Goal: Task Accomplishment & Management: Manage account settings

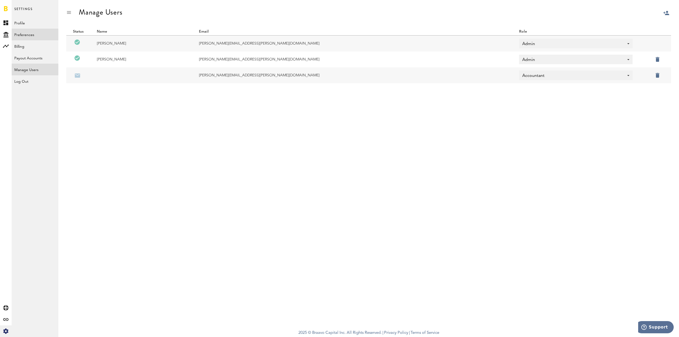
click at [25, 38] on link "Preferences" at bounding box center [35, 35] width 47 height 12
click at [29, 23] on link "Profile" at bounding box center [35, 23] width 47 height 12
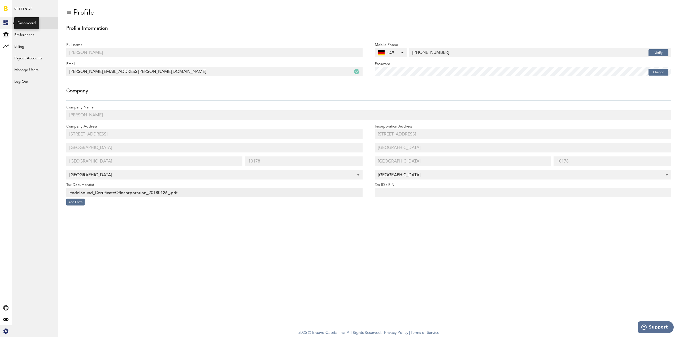
click at [6, 22] on rect at bounding box center [6, 23] width 6 height 6
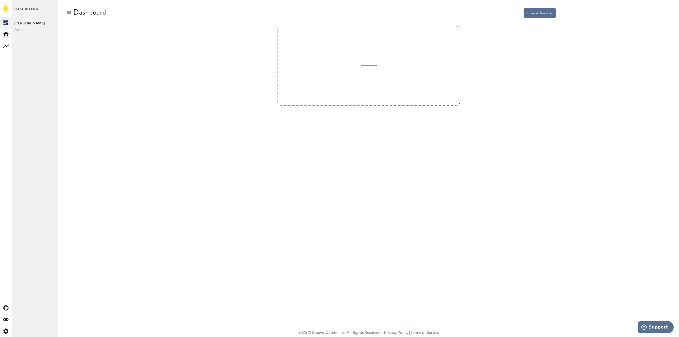
click at [30, 20] on div "[PERSON_NAME] Admin" at bounding box center [35, 26] width 47 height 18
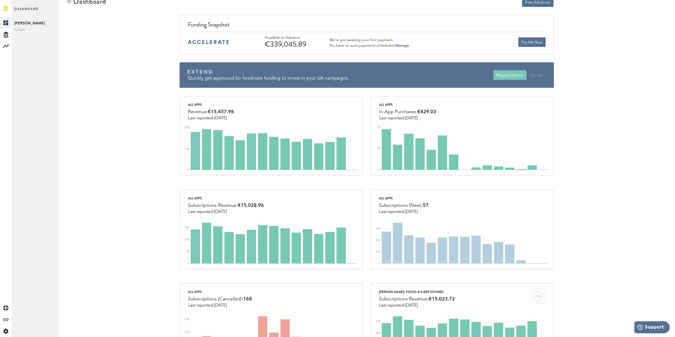
scroll to position [9, 0]
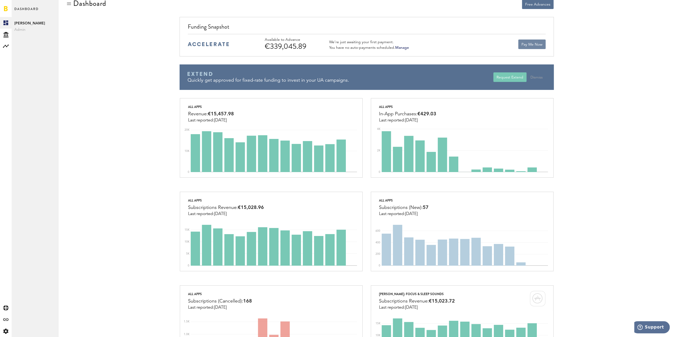
click at [529, 44] on button "Pay Me Now" at bounding box center [531, 45] width 27 height 10
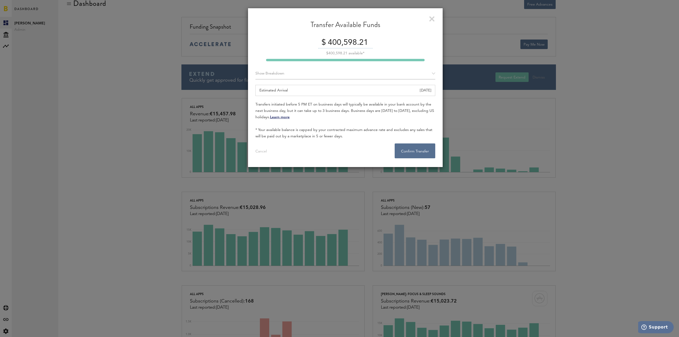
click at [434, 17] on link at bounding box center [432, 19] width 6 height 6
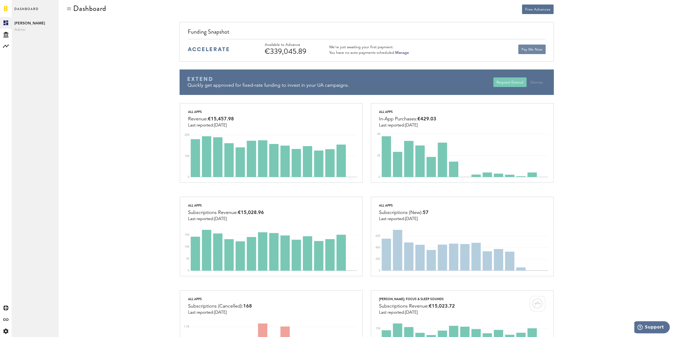
scroll to position [0, 0]
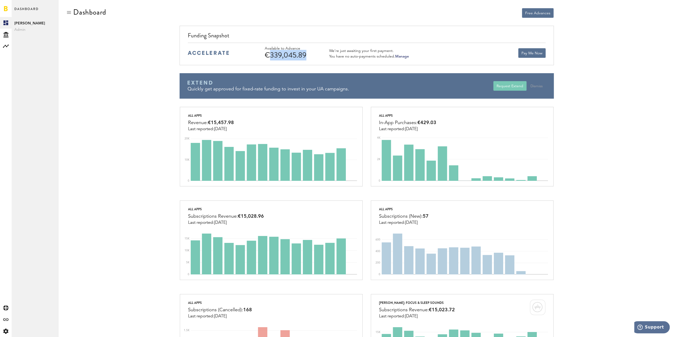
drag, startPoint x: 267, startPoint y: 56, endPoint x: 304, endPoint y: 53, distance: 36.7
click at [304, 53] on div "€339,045.89" at bounding box center [290, 55] width 50 height 8
drag, startPoint x: 283, startPoint y: 54, endPoint x: 241, endPoint y: 55, distance: 41.7
click at [241, 55] on div "Available to Advance €339,045.89 We’re just awaiting your first payment. You ha…" at bounding box center [367, 53] width 358 height 20
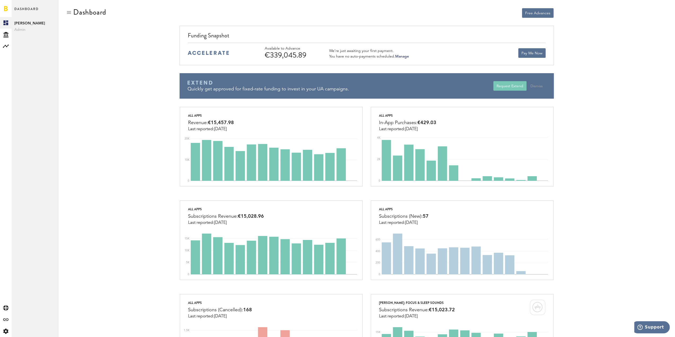
click at [108, 51] on div "Funding Snapshot Available to Advance €339,045.89 We’re just awaiting your firs…" at bounding box center [366, 66] width 601 height 81
click at [529, 53] on button "Pay Me Now" at bounding box center [531, 53] width 27 height 10
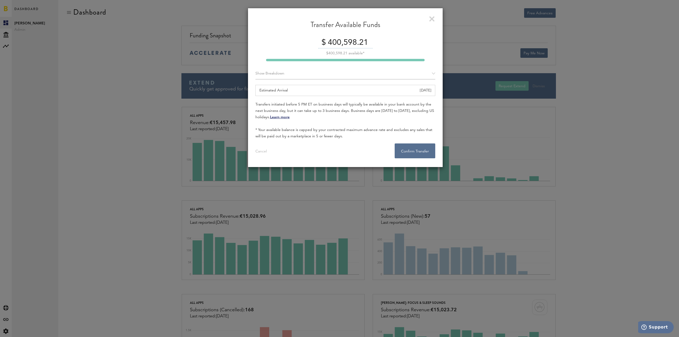
drag, startPoint x: 417, startPoint y: 61, endPoint x: 395, endPoint y: 60, distance: 22.3
click at [396, 60] on div at bounding box center [345, 60] width 159 height 2
click at [348, 42] on input "400,598.21" at bounding box center [349, 42] width 46 height 11
drag, startPoint x: 374, startPoint y: 41, endPoint x: 342, endPoint y: 41, distance: 32.4
click at [342, 41] on div "$ 400,598.21" at bounding box center [345, 42] width 180 height 11
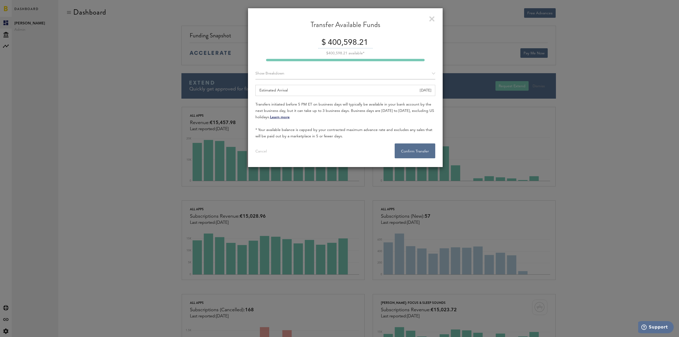
click at [341, 43] on input "400,598.21" at bounding box center [349, 42] width 46 height 11
drag, startPoint x: 327, startPoint y: 42, endPoint x: 376, endPoint y: 42, distance: 49.3
click at [376, 42] on div "$ 400,598.21" at bounding box center [345, 42] width 180 height 11
type input "3"
type input "100000"
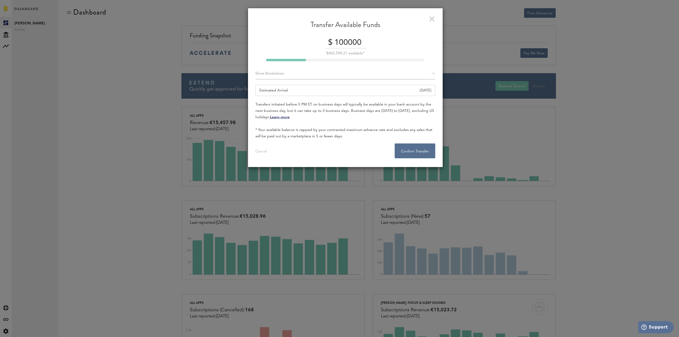
click at [409, 29] on div "Transfer Available Funds" at bounding box center [345, 27] width 180 height 14
drag, startPoint x: 377, startPoint y: 106, endPoint x: 326, endPoint y: 107, distance: 51.5
click at [326, 107] on div "Transfers initiated before 5 PM ET on business days will typically be available…" at bounding box center [345, 120] width 180 height 38
drag, startPoint x: 290, startPoint y: 106, endPoint x: 313, endPoint y: 109, distance: 23.0
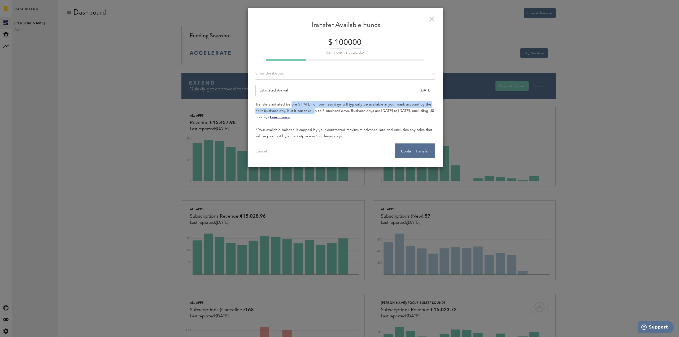
click at [313, 109] on div "Transfers initiated before 5 PM ET on business days will typically be available…" at bounding box center [345, 120] width 180 height 38
drag, startPoint x: 313, startPoint y: 109, endPoint x: 361, endPoint y: 54, distance: 73.1
click at [313, 109] on div "Transfers initiated before 5 PM ET on business days will typically be available…" at bounding box center [345, 120] width 180 height 38
click at [352, 47] on input "100000" at bounding box center [349, 42] width 33 height 11
drag, startPoint x: 335, startPoint y: 45, endPoint x: 371, endPoint y: 45, distance: 35.8
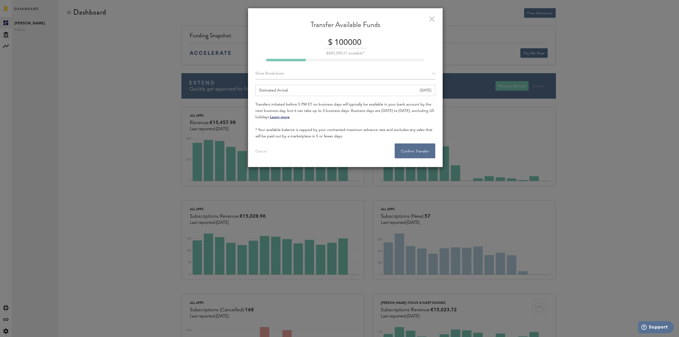
click at [371, 45] on div "$ 100000" at bounding box center [345, 42] width 180 height 11
type input "1"
type input "5"
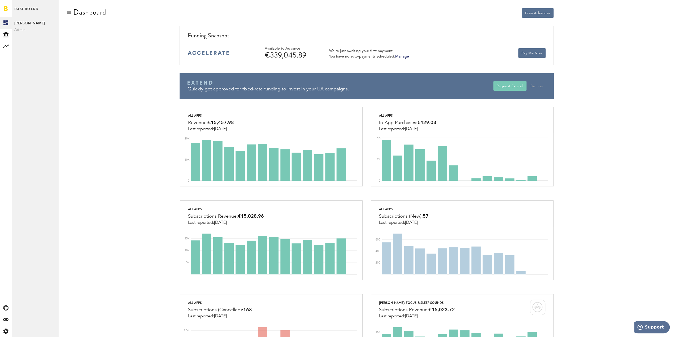
drag, startPoint x: 139, startPoint y: 54, endPoint x: 139, endPoint y: 48, distance: 5.6
click at [139, 54] on div "Funding Snapshot Available to Advance €339,045.89 We’re just awaiting your firs…" at bounding box center [366, 66] width 601 height 81
click at [140, 66] on div "Funding Snapshot Available to Advance €339,045.89 We’re just awaiting your firs…" at bounding box center [366, 66] width 601 height 81
drag, startPoint x: 251, startPoint y: 52, endPoint x: 306, endPoint y: 56, distance: 54.8
click at [306, 56] on div "Available to Advance €339,045.89 We’re just awaiting your first payment. You ha…" at bounding box center [367, 53] width 358 height 20
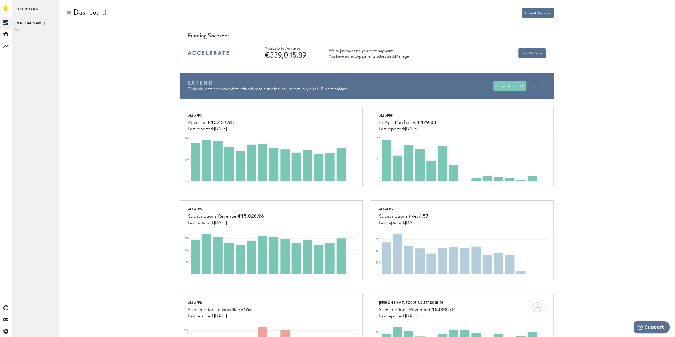
click at [306, 56] on div "€339,045.89" at bounding box center [290, 55] width 50 height 8
drag, startPoint x: 256, startPoint y: 59, endPoint x: 321, endPoint y: 58, distance: 64.5
click at [321, 58] on div "Available to Advance €339,045.89 We’re just awaiting your first payment. You ha…" at bounding box center [367, 53] width 358 height 20
click at [533, 53] on button "Pay Me Now" at bounding box center [531, 53] width 27 height 10
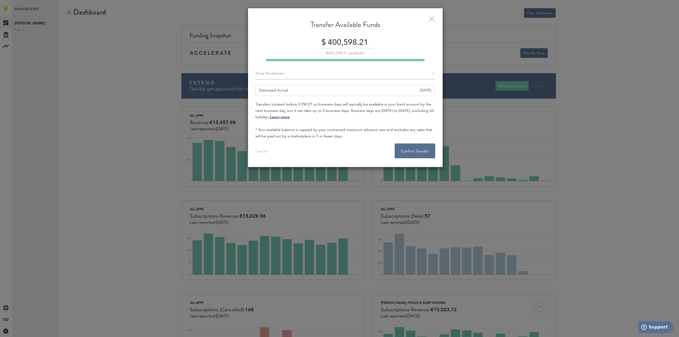
click at [342, 46] on input "400,598.21" at bounding box center [349, 42] width 46 height 11
drag, startPoint x: 388, startPoint y: 45, endPoint x: 297, endPoint y: 37, distance: 91.8
click at [297, 37] on div "Transfer Available Funds $ 400,598.21 $400,598.21 available* Show Breakdown App…" at bounding box center [345, 89] width 180 height 138
click at [298, 94] on div "Estimated Arrival [DATE]" at bounding box center [345, 90] width 180 height 11
click at [281, 74] on div "Show Breakdown" at bounding box center [345, 74] width 180 height 12
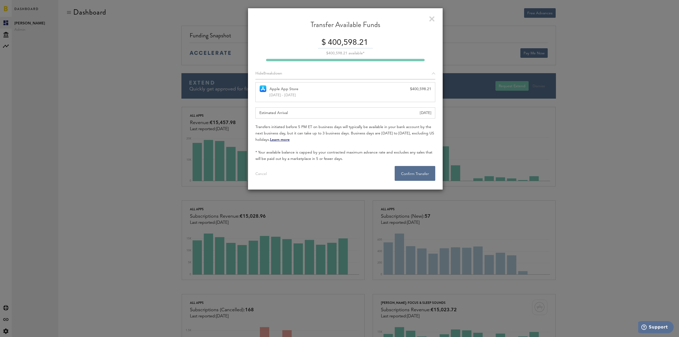
click at [274, 25] on div "Transfer Available Funds" at bounding box center [345, 27] width 180 height 14
click at [274, 28] on div "Transfer Available Funds" at bounding box center [345, 27] width 180 height 14
click at [273, 31] on div "Transfer Available Funds" at bounding box center [345, 27] width 180 height 14
click at [402, 35] on div "Transfer Available Funds $ 400,598.21 $400,598.21 available* Hide Breakdown App…" at bounding box center [345, 100] width 180 height 161
click at [348, 55] on div "$ 400,598.21 $400,598.21 available*" at bounding box center [345, 49] width 180 height 24
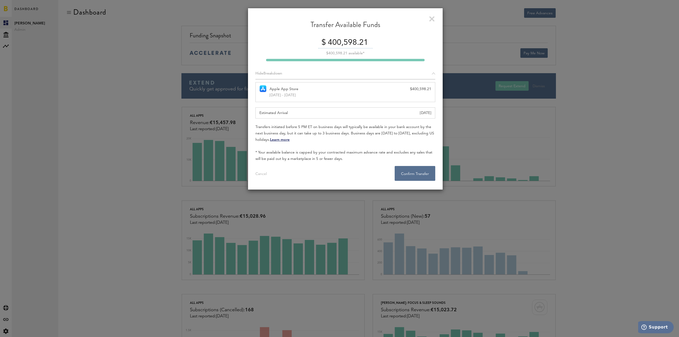
click at [352, 39] on input "400,598.21" at bounding box center [349, 42] width 46 height 11
drag, startPoint x: 379, startPoint y: 44, endPoint x: 375, endPoint y: 43, distance: 4.4
click at [377, 43] on div "$ 400,598.21" at bounding box center [345, 42] width 180 height 11
drag, startPoint x: 368, startPoint y: 42, endPoint x: 239, endPoint y: 37, distance: 129.5
click at [239, 37] on div "Transfer Available Funds $ 400,598.21 $400,598.21 available* Hide Breakdown App…" at bounding box center [345, 168] width 667 height 337
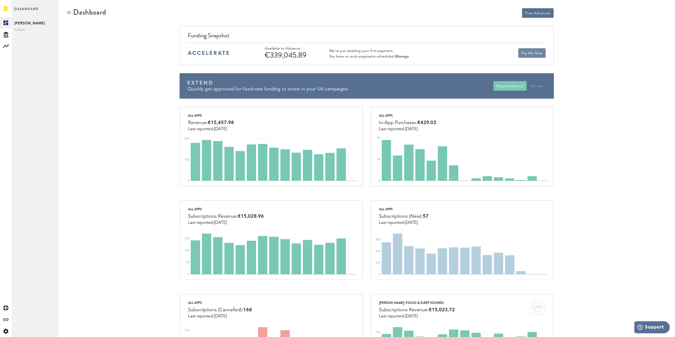
click at [531, 54] on button "Pay Me Now" at bounding box center [531, 53] width 27 height 10
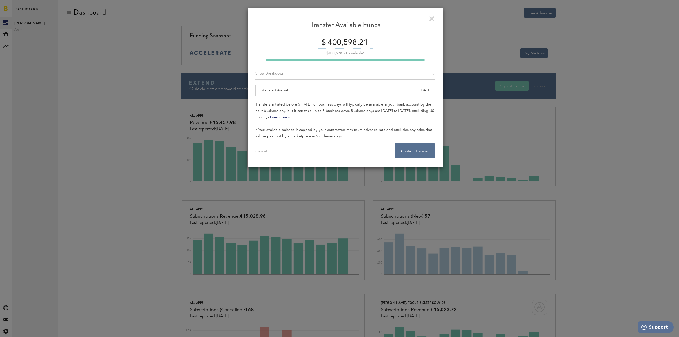
drag, startPoint x: 371, startPoint y: 43, endPoint x: 294, endPoint y: 44, distance: 77.7
click at [294, 44] on div "$ 400,598.21" at bounding box center [345, 42] width 180 height 11
type input "5000"
click at [360, 116] on div "Transfers initiated before 5 PM ET on business days will typically be available…" at bounding box center [345, 120] width 180 height 38
click at [405, 150] on button "Confirm Transfer . . ." at bounding box center [415, 150] width 41 height 15
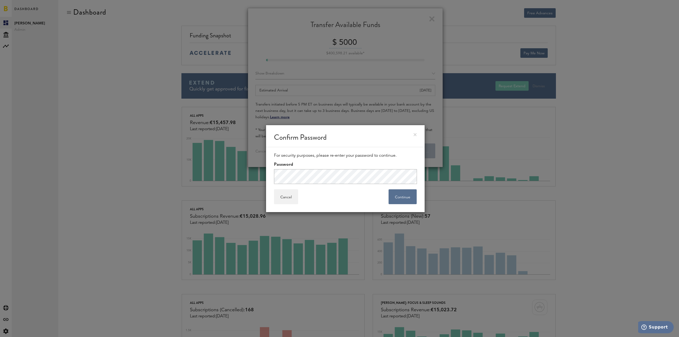
click at [381, 161] on div "Password" at bounding box center [345, 171] width 143 height 25
click at [399, 195] on button "Continue" at bounding box center [403, 196] width 28 height 15
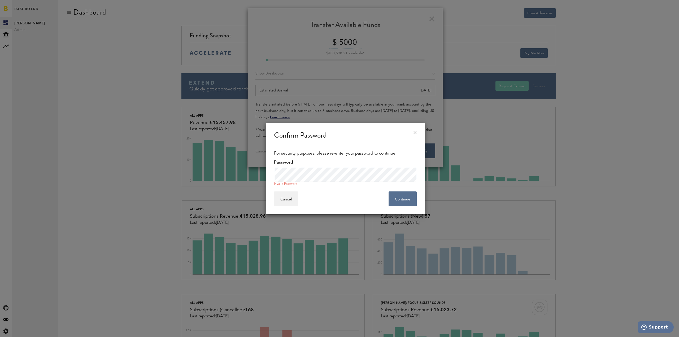
click at [167, 178] on div "Confirm Password For security purposes, please re-enter your password to contin…" at bounding box center [345, 168] width 667 height 337
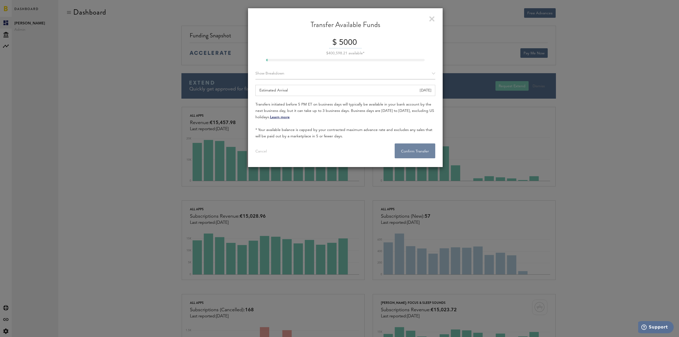
click at [416, 149] on button "Confirm Transfer . . ." at bounding box center [415, 150] width 41 height 15
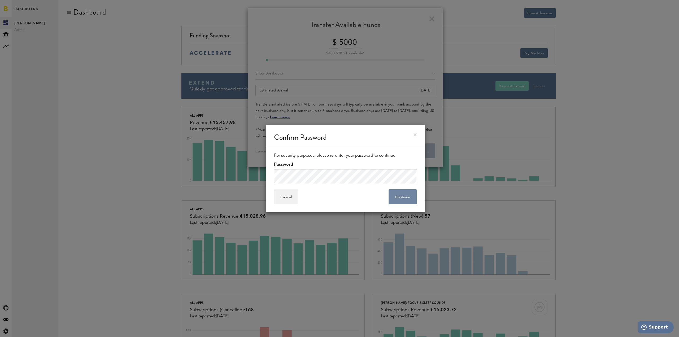
click at [400, 200] on button "Continue" at bounding box center [403, 196] width 28 height 15
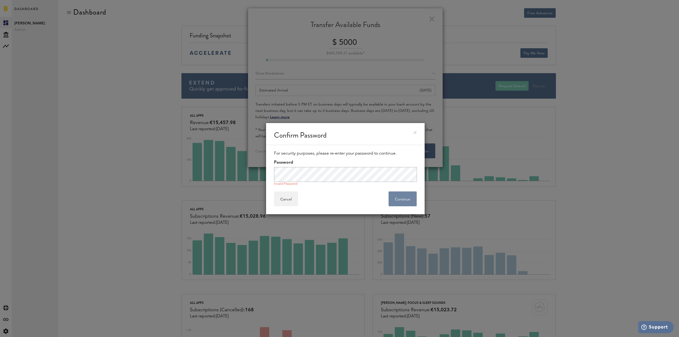
click at [393, 194] on button "Continue" at bounding box center [403, 198] width 28 height 15
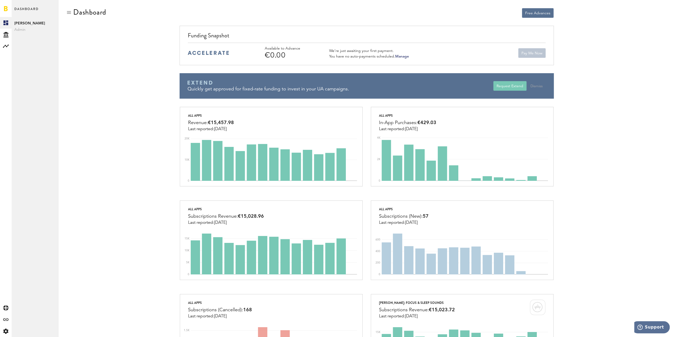
click at [488, 46] on div "Available to Advance €0.00 We’re just awaiting your first payment. You have no …" at bounding box center [367, 53] width 358 height 20
click at [540, 50] on button "Pay Me Now" at bounding box center [531, 53] width 27 height 10
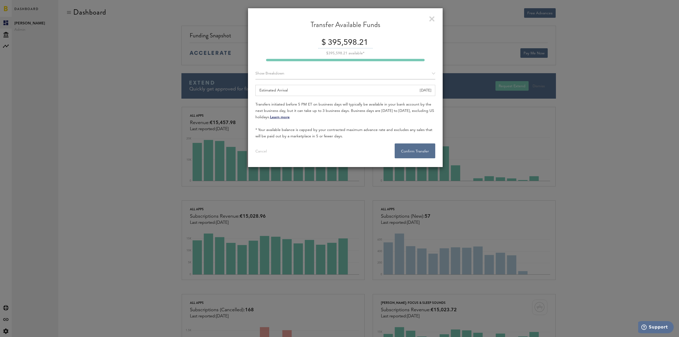
click at [437, 73] on div "Transfer Available Funds $ 395,598.21 $395,598.21 available* Show Breakdown App…" at bounding box center [345, 87] width 195 height 159
click at [430, 72] on div "Show Breakdown" at bounding box center [345, 74] width 180 height 12
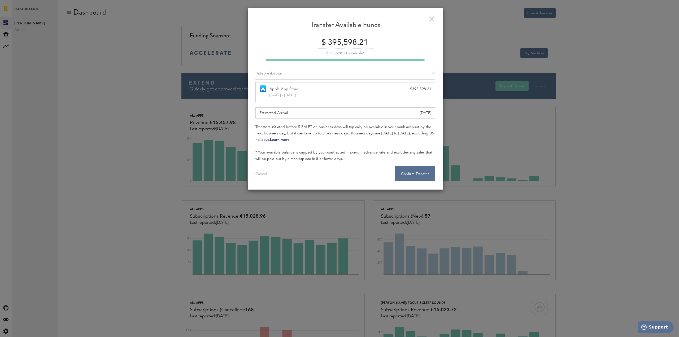
drag, startPoint x: 269, startPoint y: 96, endPoint x: 301, endPoint y: 97, distance: 31.3
click at [301, 97] on div "[DATE] - [DATE]" at bounding box center [350, 95] width 162 height 6
click at [432, 18] on link at bounding box center [432, 19] width 6 height 6
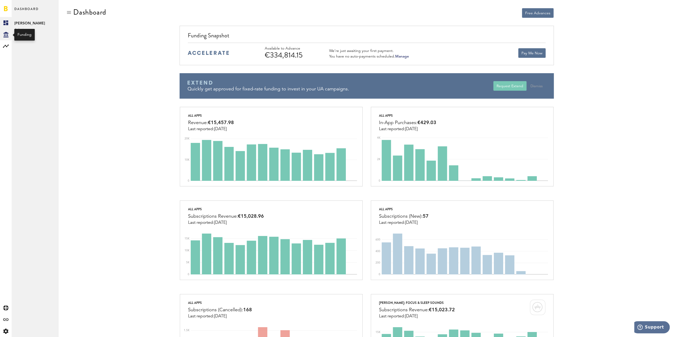
click at [8, 34] on div "Created with Sketch." at bounding box center [6, 35] width 12 height 12
drag, startPoint x: 45, startPoint y: 46, endPoint x: 45, endPoint y: 41, distance: 4.8
click at [45, 46] on link "Daily Advance History" at bounding box center [35, 46] width 47 height 12
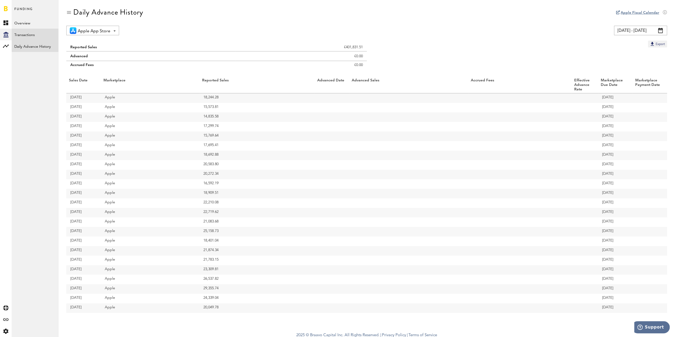
click at [46, 35] on link "Transactions" at bounding box center [35, 35] width 47 height 12
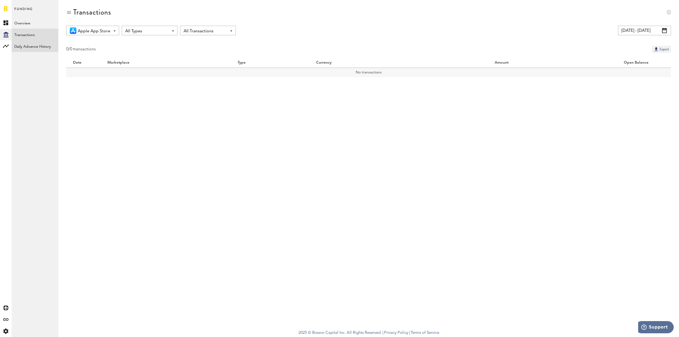
click at [43, 46] on link "Daily Advance History" at bounding box center [35, 46] width 47 height 12
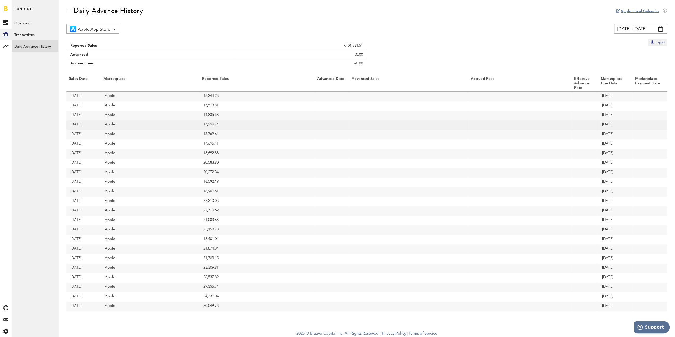
scroll to position [2, 0]
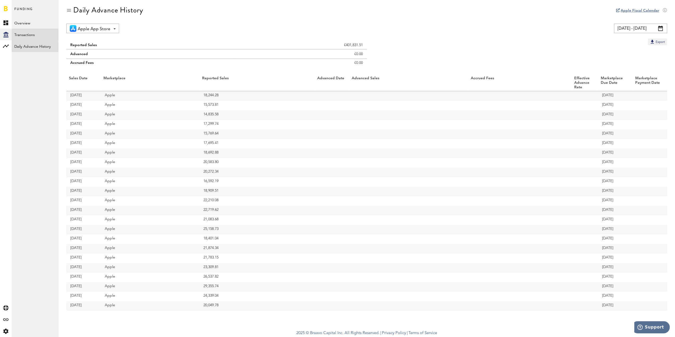
click at [54, 37] on link "Transactions" at bounding box center [35, 35] width 47 height 12
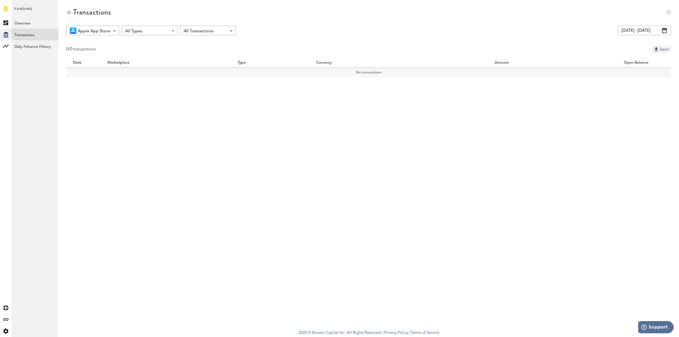
click at [18, 29] on link "Transactions" at bounding box center [35, 35] width 47 height 12
click at [20, 24] on link "Overview" at bounding box center [35, 23] width 47 height 12
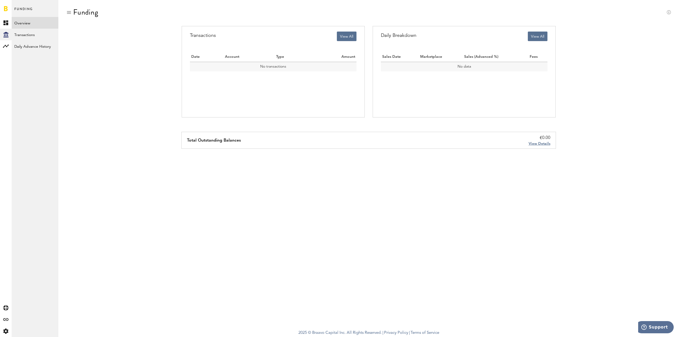
click at [30, 23] on link "Overview" at bounding box center [35, 23] width 47 height 12
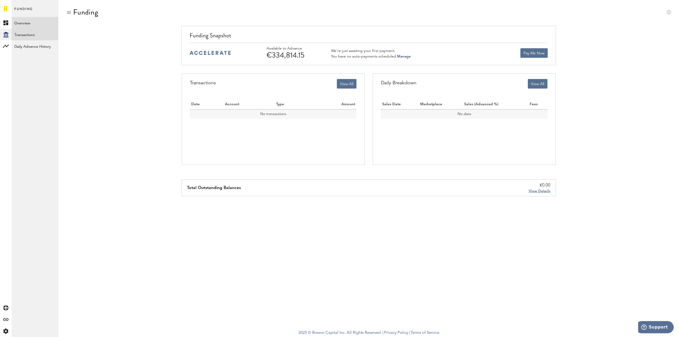
click at [33, 37] on link "Transactions" at bounding box center [35, 35] width 47 height 12
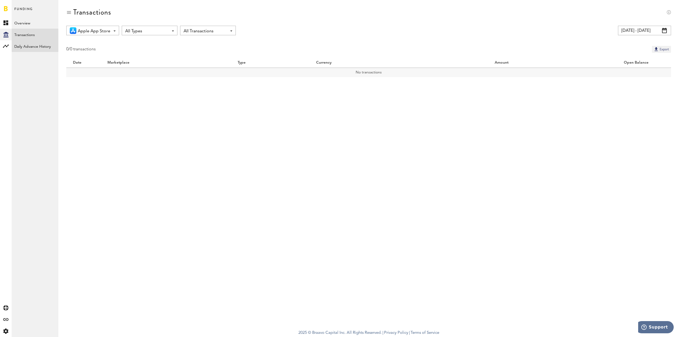
click at [35, 46] on link "Daily Advance History" at bounding box center [35, 46] width 47 height 12
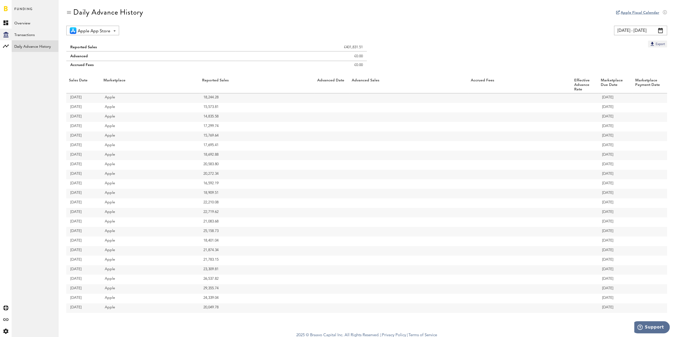
click at [648, 13] on link "Apple Fiscal Calendar" at bounding box center [640, 13] width 38 height 4
click at [43, 33] on link "Transactions" at bounding box center [35, 35] width 47 height 12
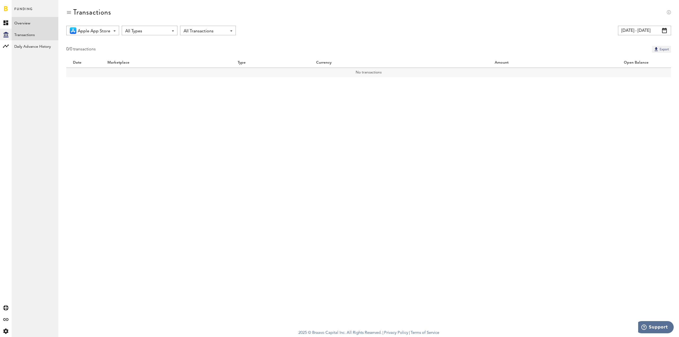
click at [40, 25] on link "Overview" at bounding box center [35, 23] width 47 height 12
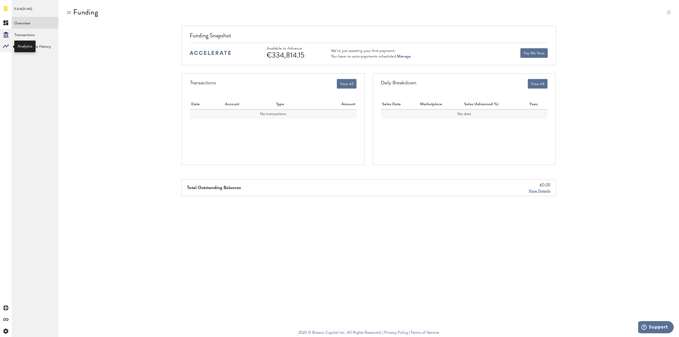
click at [5, 46] on g at bounding box center [6, 46] width 6 height 6
click at [38, 25] on link "Monetization" at bounding box center [35, 23] width 47 height 12
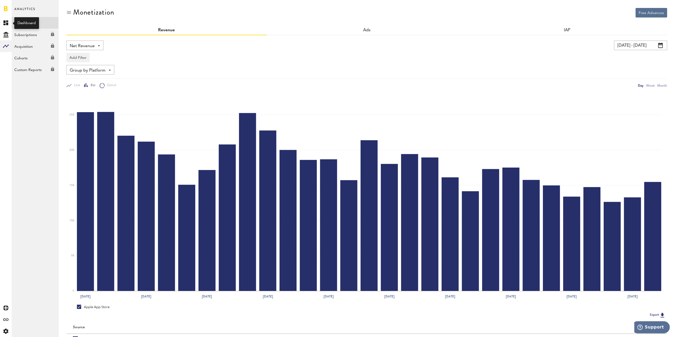
drag, startPoint x: 8, startPoint y: 23, endPoint x: 35, endPoint y: 14, distance: 28.9
click at [8, 23] on icon at bounding box center [5, 22] width 5 height 5
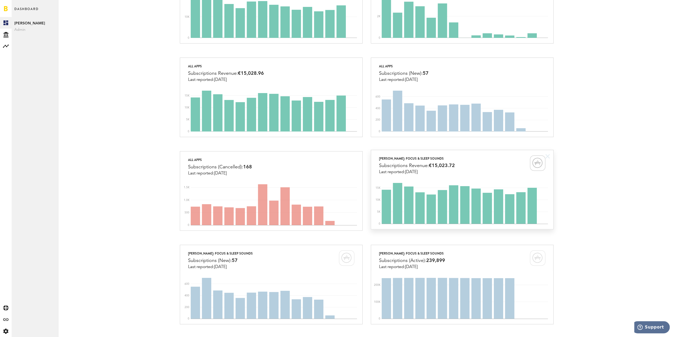
scroll to position [177, 0]
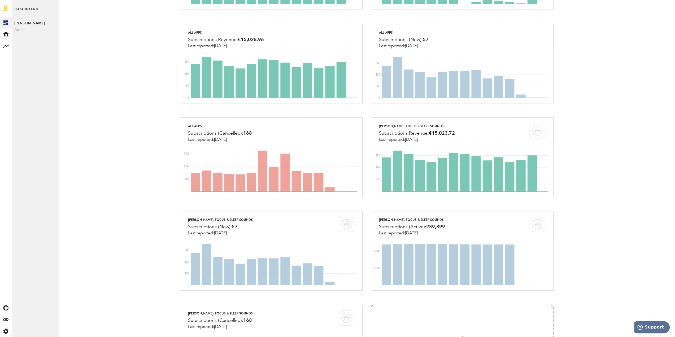
click at [123, 122] on div "All apps Revenue: €15,457.98 Last reported: [DATE] 0 10K 20K All apps In-App Pu…" at bounding box center [366, 164] width 601 height 468
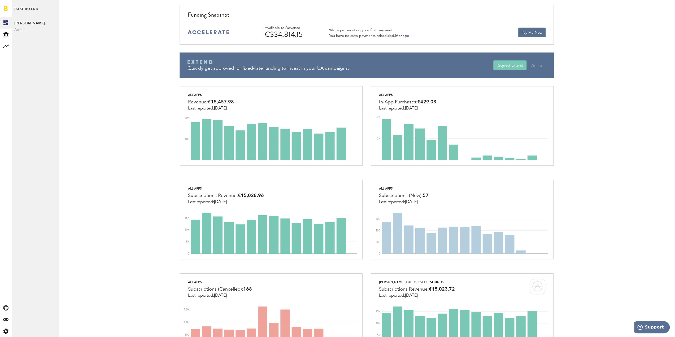
scroll to position [0, 0]
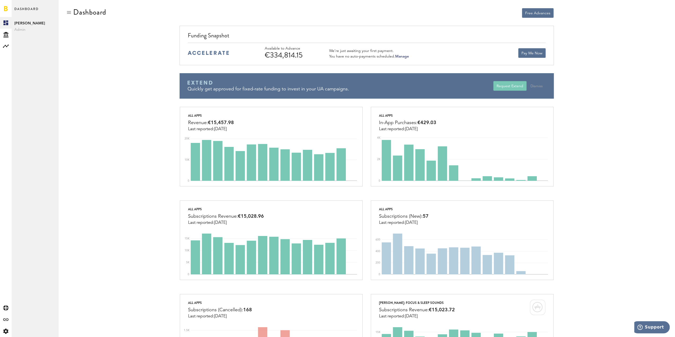
click at [196, 52] on img at bounding box center [208, 53] width 41 height 4
click at [403, 59] on div "We’re just awaiting your first payment. You have no auto-payments scheduled. [G…" at bounding box center [369, 52] width 80 height 13
click at [404, 55] on link "Manage" at bounding box center [402, 57] width 14 height 4
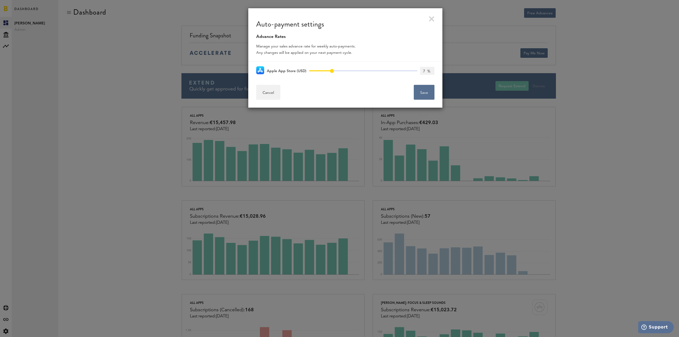
type input "3 %"
type input "2 %"
type input "8 %"
type input "1 %"
type input "3 %"
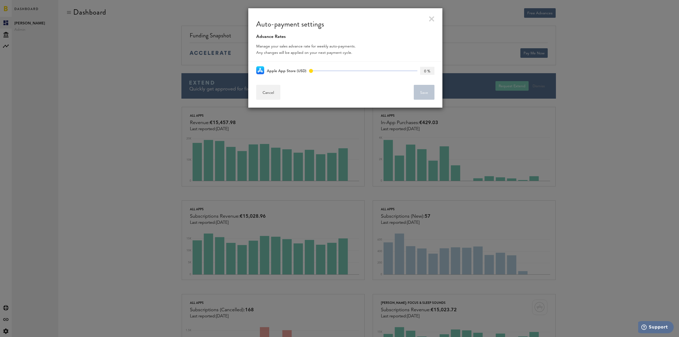
drag, startPoint x: 309, startPoint y: 70, endPoint x: 288, endPoint y: 64, distance: 21.7
click at [288, 64] on div "Apple App Store (USD) 0% 85% 0%" at bounding box center [345, 71] width 178 height 18
click at [433, 19] on link at bounding box center [432, 19] width 6 height 6
